Goal: Task Accomplishment & Management: Use online tool/utility

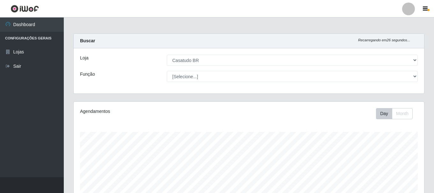
select select "197"
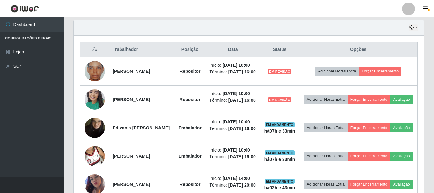
scroll to position [132, 350]
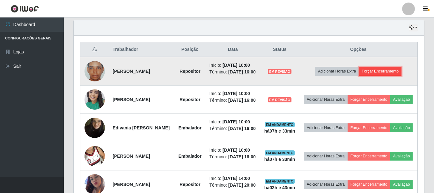
click at [385, 75] on button "Forçar Encerramento" at bounding box center [380, 71] width 43 height 9
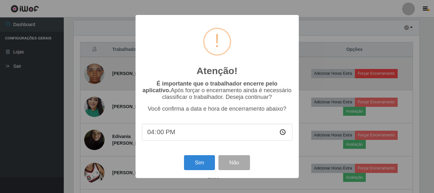
scroll to position [132, 347]
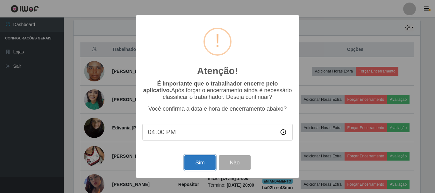
click at [194, 165] on button "Sim" at bounding box center [200, 163] width 31 height 15
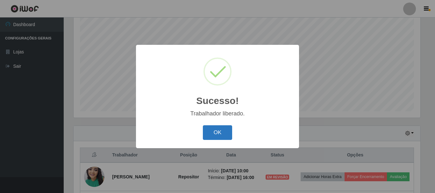
click at [218, 135] on button "OK" at bounding box center [218, 133] width 30 height 15
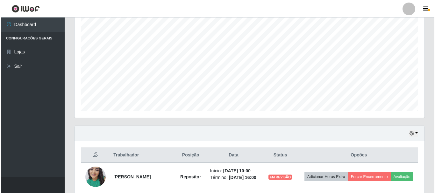
scroll to position [212, 0]
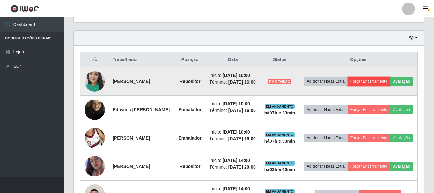
click at [381, 80] on button "Forçar Encerramento" at bounding box center [368, 81] width 43 height 9
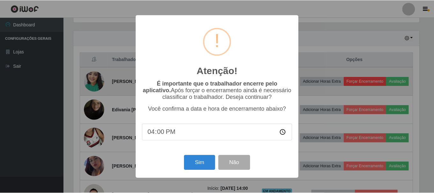
scroll to position [132, 347]
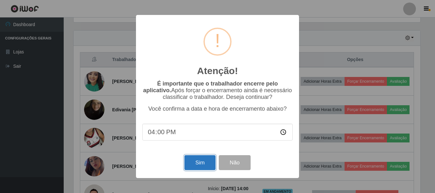
click at [201, 167] on button "Sim" at bounding box center [200, 163] width 31 height 15
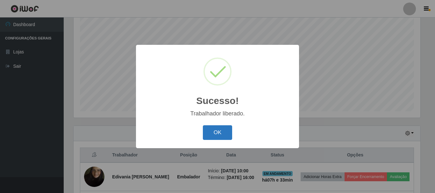
click at [215, 133] on button "OK" at bounding box center [218, 133] width 30 height 15
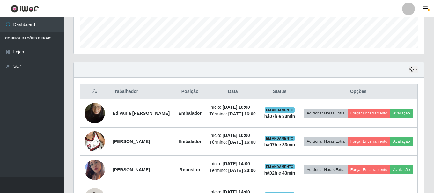
scroll to position [212, 0]
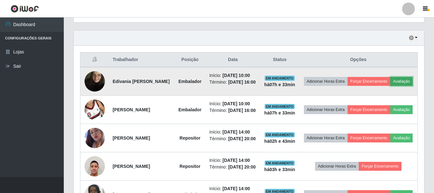
click at [390, 86] on button "Avaliação" at bounding box center [401, 81] width 23 height 9
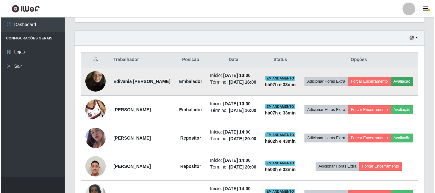
scroll to position [132, 347]
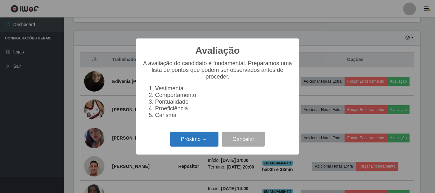
click at [200, 145] on button "Próximo →" at bounding box center [194, 139] width 48 height 15
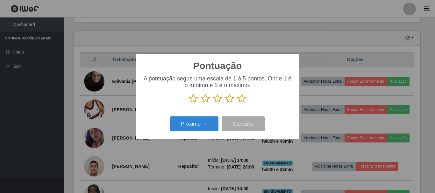
click at [240, 99] on icon at bounding box center [241, 99] width 9 height 10
click at [237, 104] on input "radio" at bounding box center [237, 104] width 0 height 0
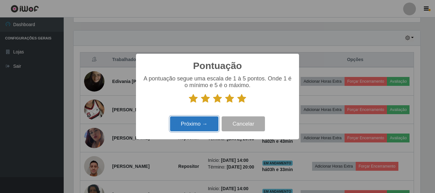
click at [201, 122] on button "Próximo →" at bounding box center [194, 124] width 48 height 15
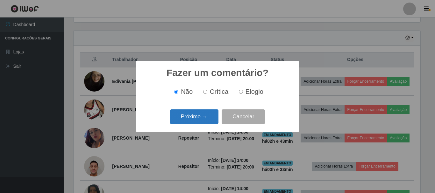
click at [203, 119] on button "Próximo →" at bounding box center [194, 117] width 48 height 15
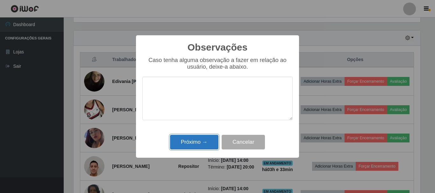
click at [189, 144] on button "Próximo →" at bounding box center [194, 142] width 48 height 15
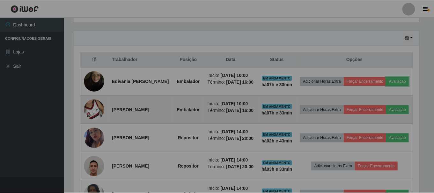
scroll to position [132, 350]
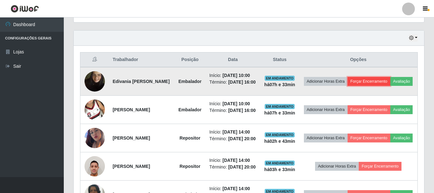
click at [389, 77] on button "Forçar Encerramento" at bounding box center [368, 81] width 43 height 9
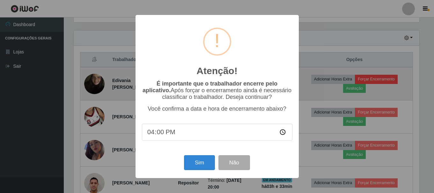
scroll to position [0, 0]
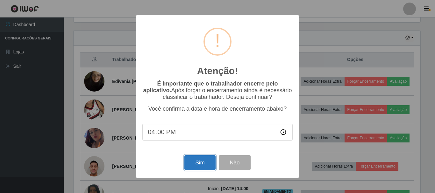
click at [197, 167] on button "Sim" at bounding box center [200, 163] width 31 height 15
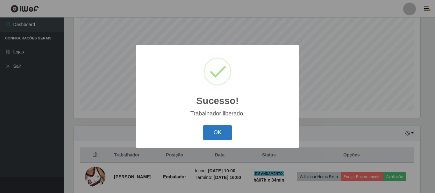
click at [219, 132] on button "OK" at bounding box center [218, 133] width 30 height 15
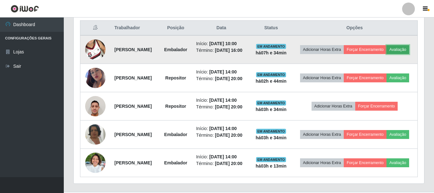
click at [386, 54] on button "Avaliação" at bounding box center [397, 49] width 23 height 9
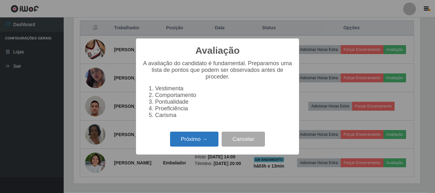
click at [173, 138] on button "Próximo →" at bounding box center [194, 139] width 48 height 15
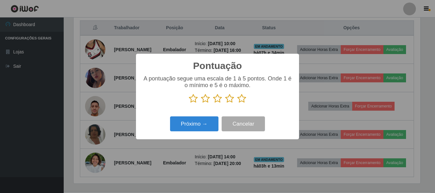
click at [241, 98] on icon at bounding box center [241, 99] width 9 height 10
click at [237, 104] on input "radio" at bounding box center [237, 104] width 0 height 0
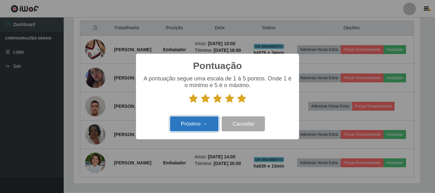
click at [184, 124] on button "Próximo →" at bounding box center [194, 124] width 48 height 15
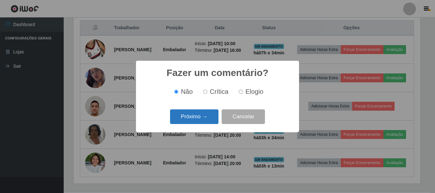
click at [196, 116] on button "Próximo →" at bounding box center [194, 117] width 48 height 15
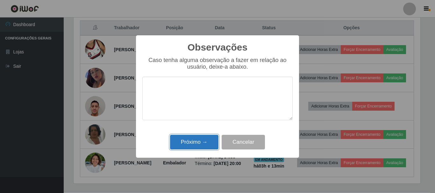
click at [188, 144] on button "Próximo →" at bounding box center [194, 142] width 48 height 15
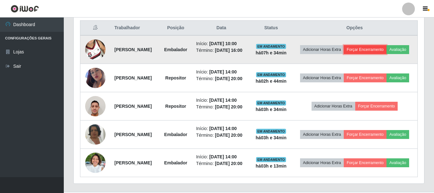
click at [385, 49] on button "Forçar Encerramento" at bounding box center [365, 49] width 43 height 9
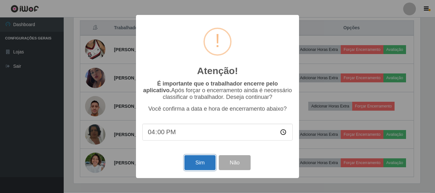
click at [201, 168] on button "Sim" at bounding box center [200, 163] width 31 height 15
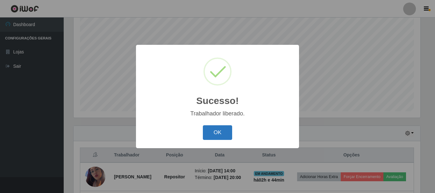
click at [215, 139] on button "OK" at bounding box center [218, 133] width 30 height 15
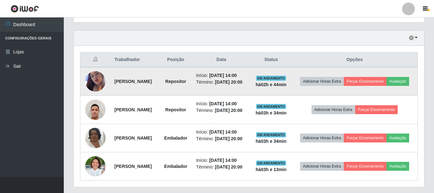
click at [89, 85] on img at bounding box center [95, 81] width 20 height 36
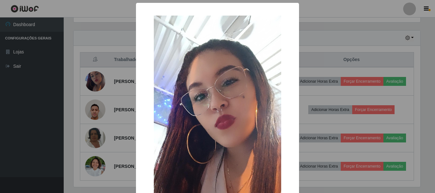
click at [293, 77] on div "× OK Cancel" at bounding box center [217, 141] width 163 height 277
click at [305, 58] on div "× OK Cancel" at bounding box center [217, 96] width 435 height 193
